Goal: Transaction & Acquisition: Purchase product/service

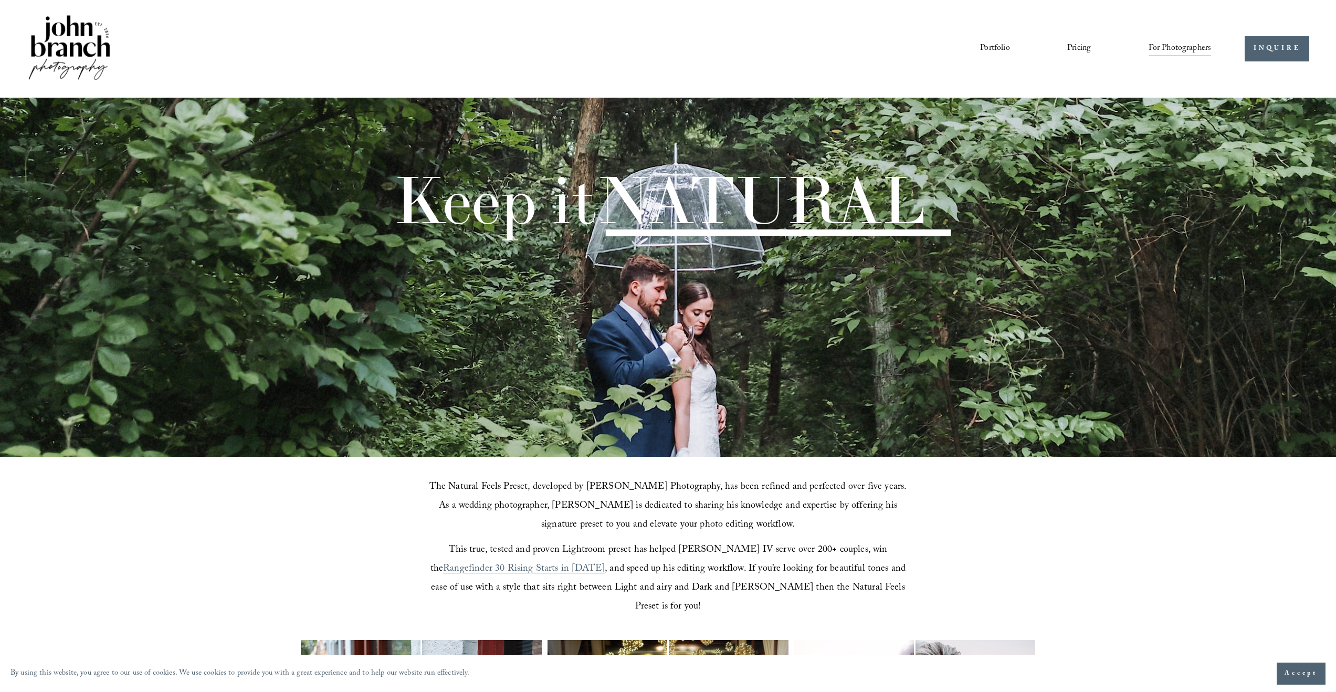
click at [1080, 44] on link "Pricing" at bounding box center [1079, 49] width 24 height 18
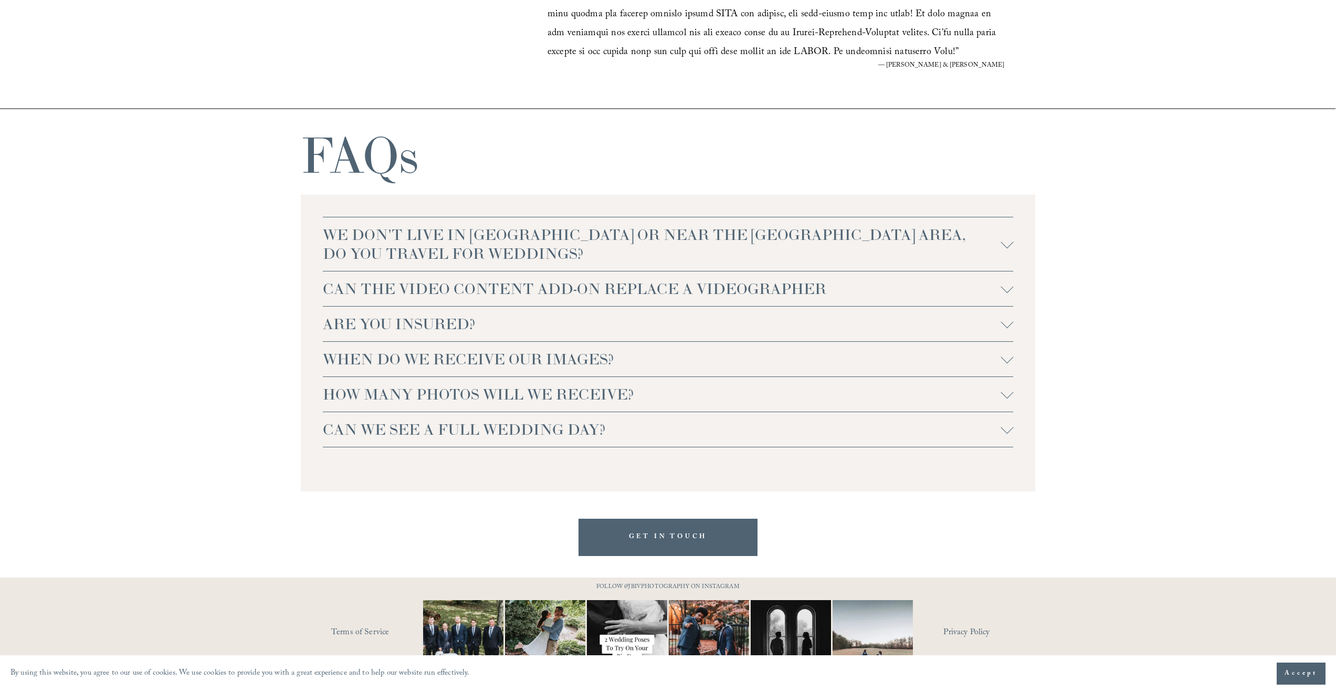
scroll to position [2356, 0]
